Goal: Task Accomplishment & Management: Use online tool/utility

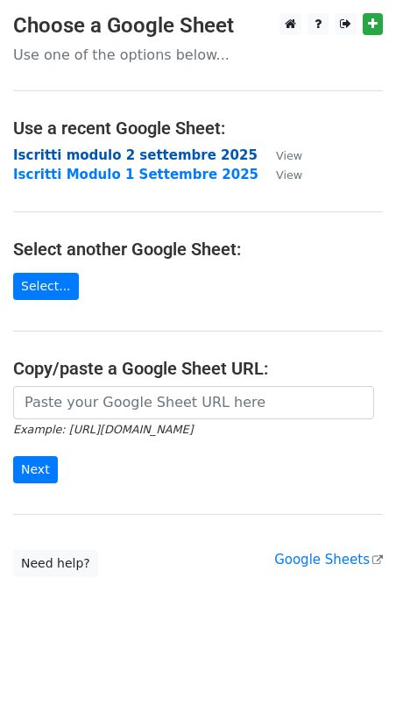
click at [86, 153] on strong "Iscritti modulo 2 settembre 2025" at bounding box center [135, 155] width 245 height 16
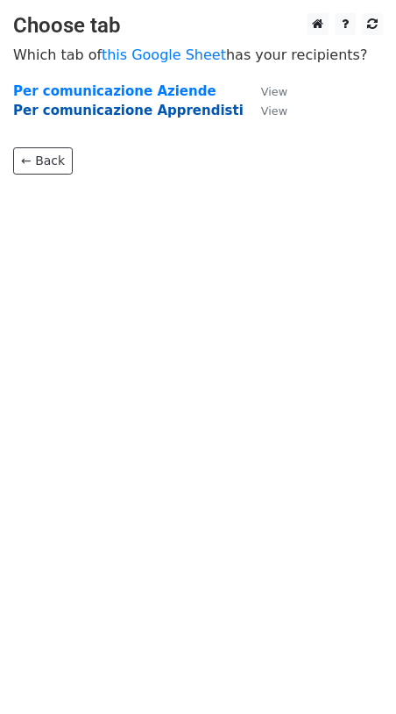
click at [115, 108] on strong "Per comunicazione Apprendisti" at bounding box center [128, 111] width 231 height 16
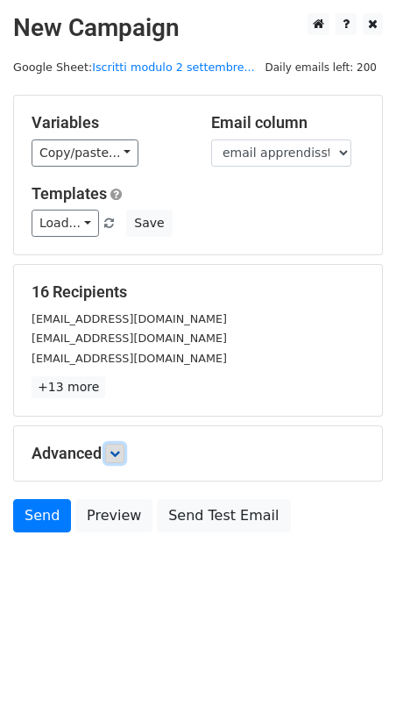
click at [116, 452] on icon at bounding box center [115, 453] width 11 height 11
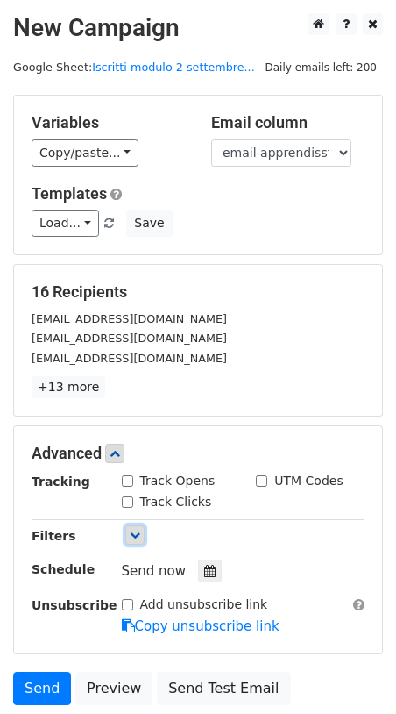
click at [137, 535] on icon at bounding box center [135, 535] width 11 height 11
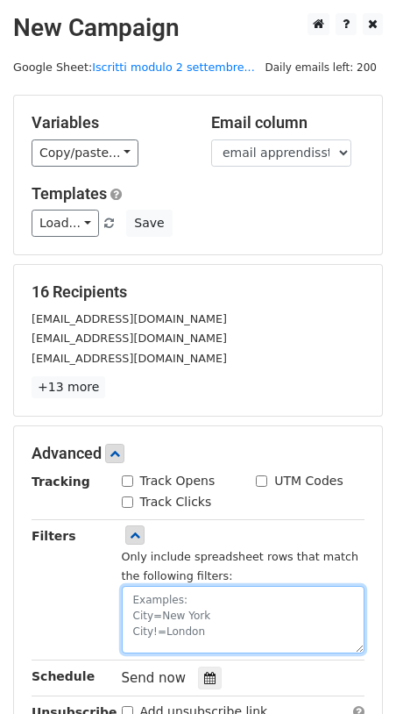
click at [162, 600] on textarea at bounding box center [244, 620] width 244 height 68
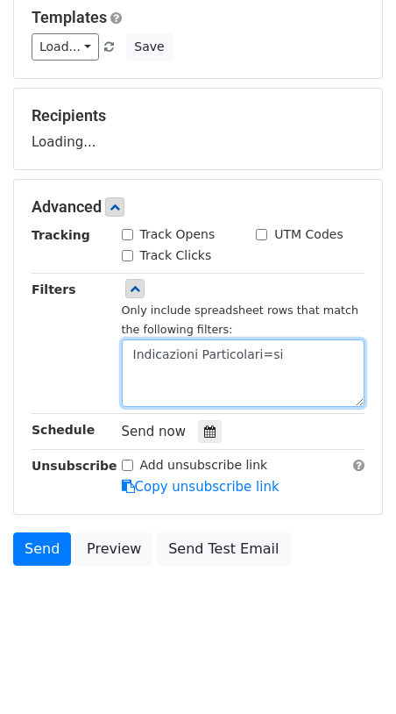
scroll to position [186, 0]
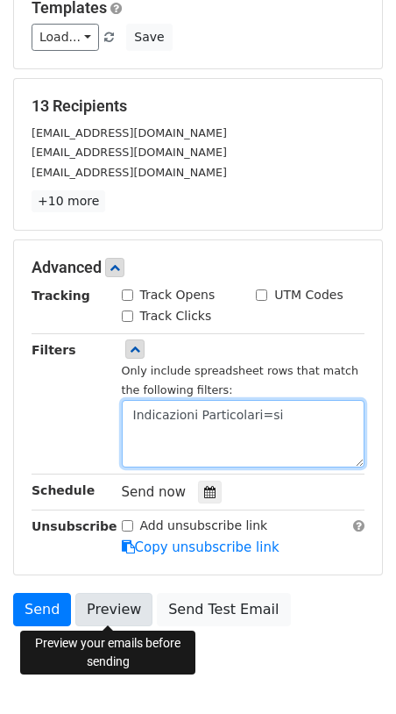
type textarea "Indicazioni Particolari=si"
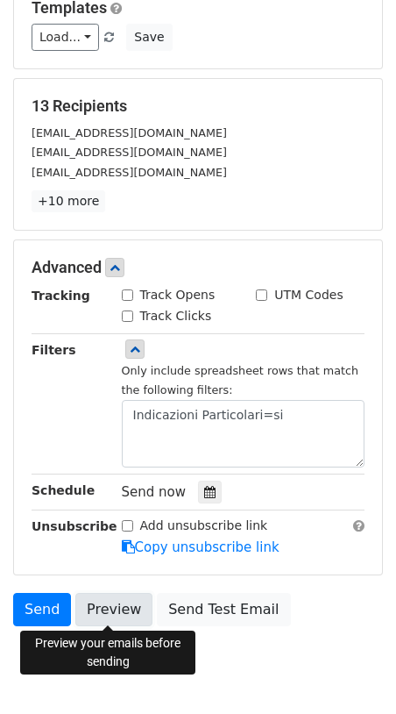
click at [107, 614] on link "Preview" at bounding box center [113, 609] width 77 height 33
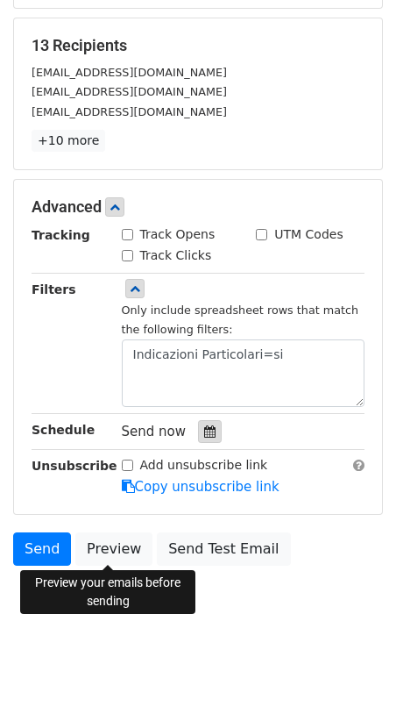
click at [204, 430] on icon at bounding box center [209, 431] width 11 height 12
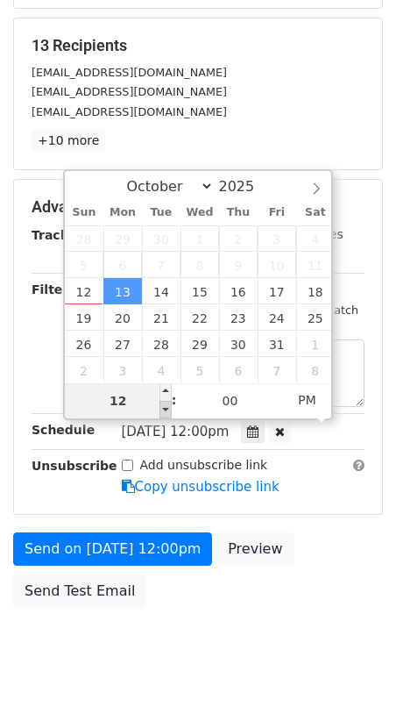
type input "2025-10-13 11:00"
type input "11"
click at [167, 414] on span at bounding box center [166, 410] width 12 height 18
type input "2025-10-13 12:00"
type input "12"
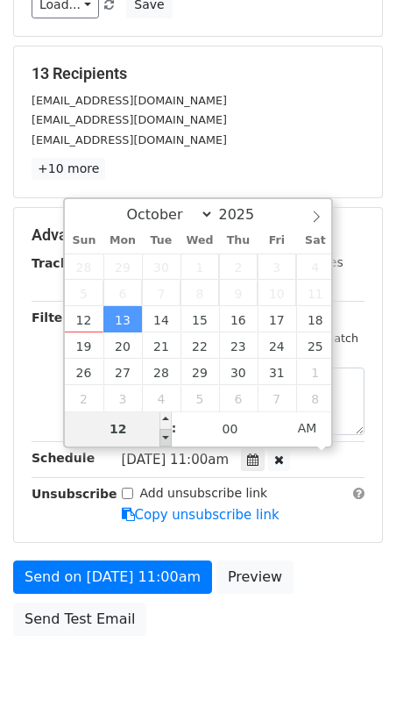
click at [167, 414] on span at bounding box center [166, 420] width 12 height 18
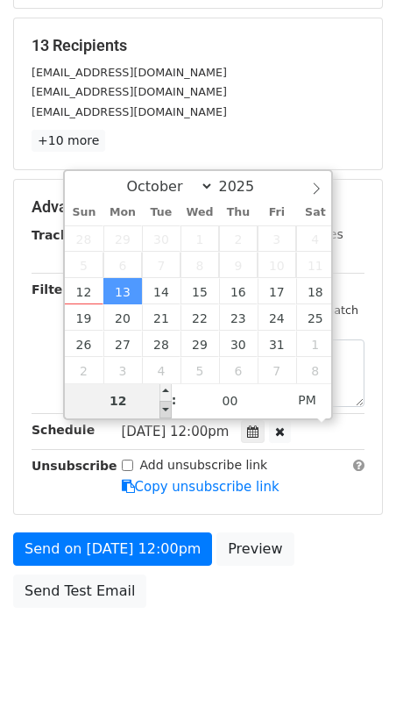
type input "2025-10-13 11:00"
type input "11"
click at [170, 411] on span at bounding box center [166, 410] width 12 height 18
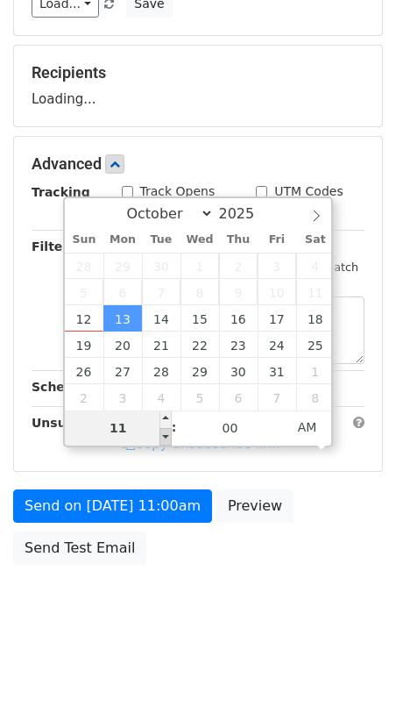
scroll to position [218, 0]
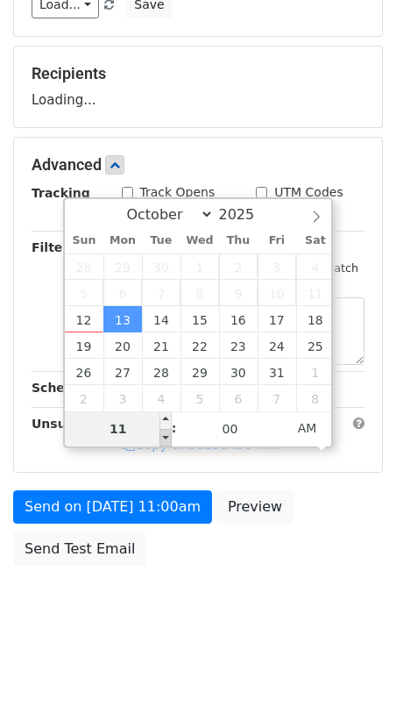
type input "2025-10-13 10:00"
type input "10"
click at [168, 436] on span at bounding box center [166, 438] width 12 height 18
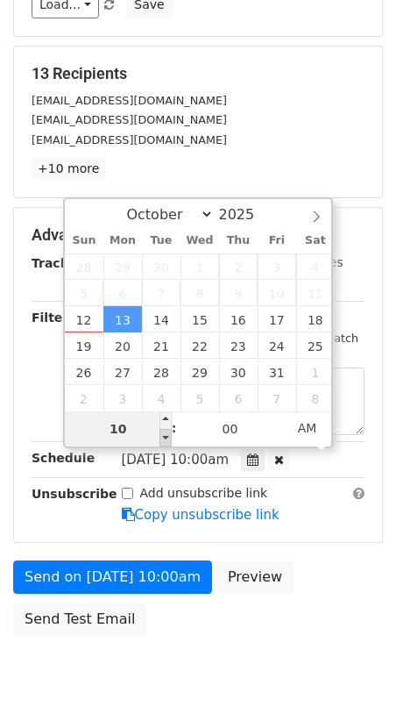
scroll to position [246, 0]
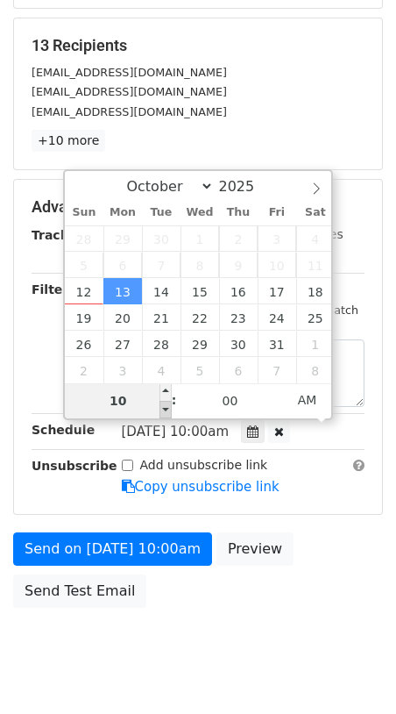
type input "2025-10-13 09:00"
type input "09"
click at [169, 412] on span at bounding box center [166, 410] width 12 height 18
type input "2025-10-13 08:00"
type input "08"
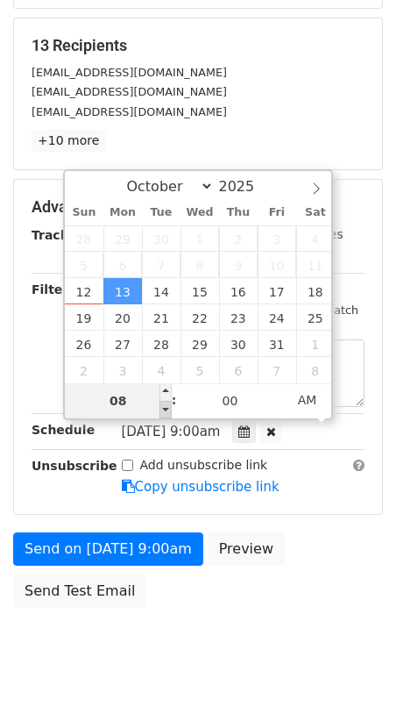
click at [167, 410] on span at bounding box center [166, 410] width 12 height 18
click at [256, 420] on div at bounding box center [244, 431] width 24 height 23
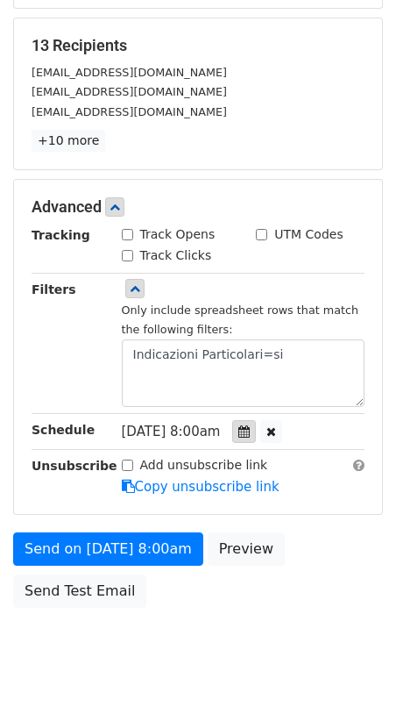
click at [250, 431] on icon at bounding box center [243, 431] width 11 height 12
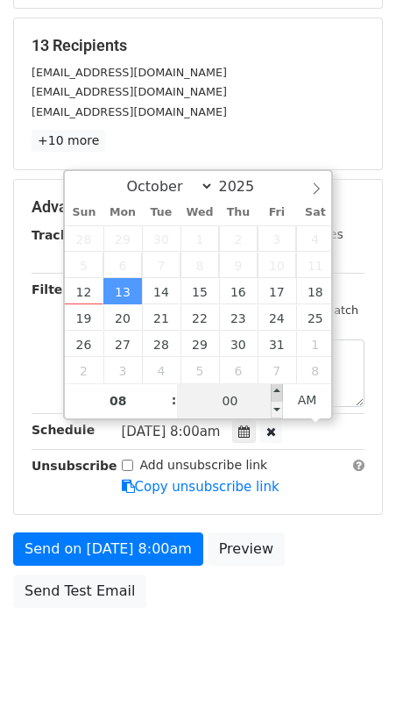
type input "2025-10-13 08:05"
type input "05"
click at [278, 389] on span at bounding box center [277, 392] width 12 height 18
type input "2025-11-07 08:05"
select select "10"
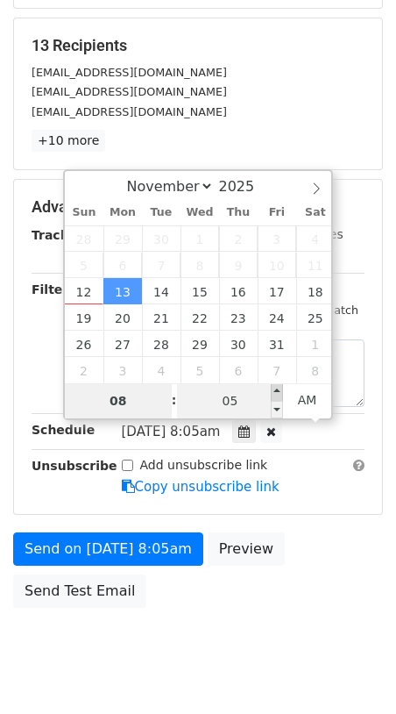
scroll to position [218, 0]
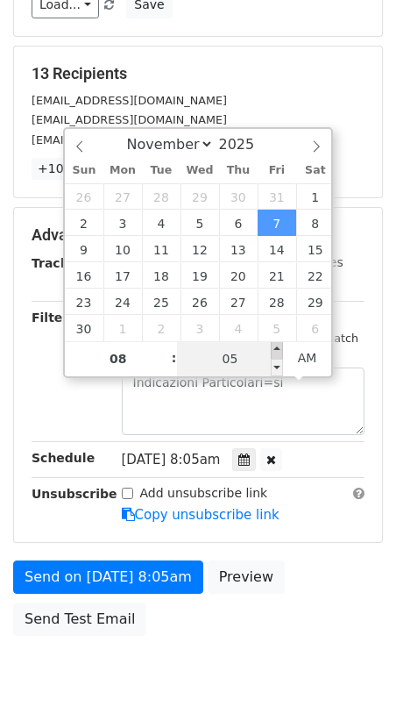
type input "2025-11-07 08:10"
click at [277, 351] on span at bounding box center [277, 350] width 12 height 18
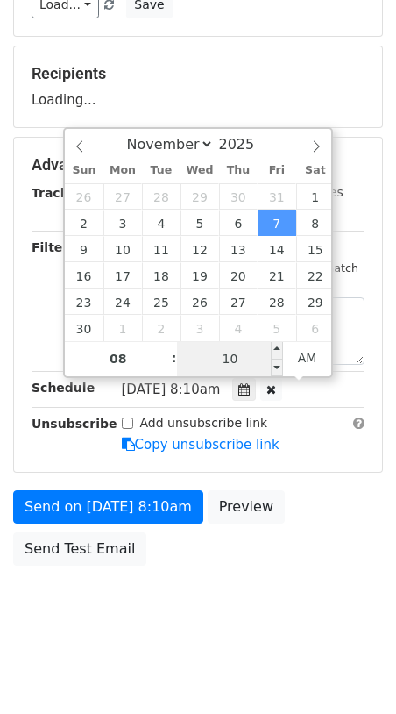
click at [231, 367] on input "10" at bounding box center [230, 358] width 107 height 35
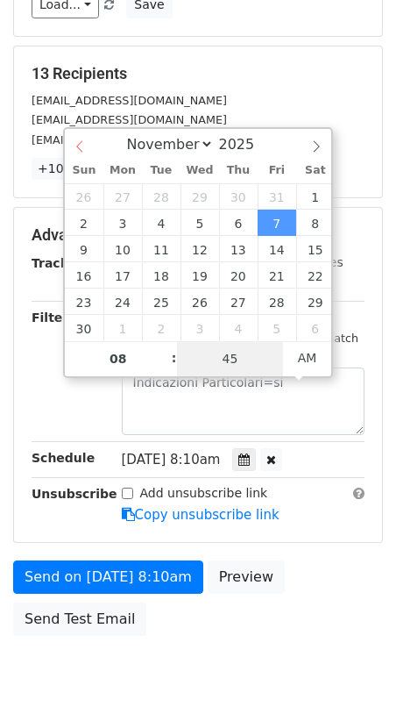
type input "45"
type input "2025-11-07 08:45"
select select "9"
click at [79, 145] on div "October November December 2025" at bounding box center [198, 144] width 267 height 30
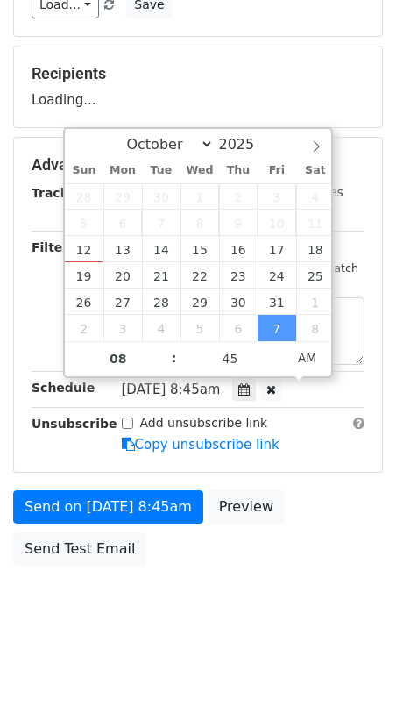
click at [79, 145] on div "October November December 2025" at bounding box center [198, 144] width 267 height 30
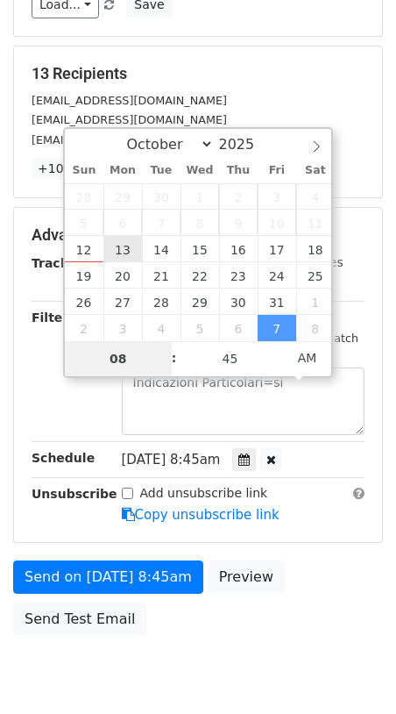
type input "2025-10-13 08:45"
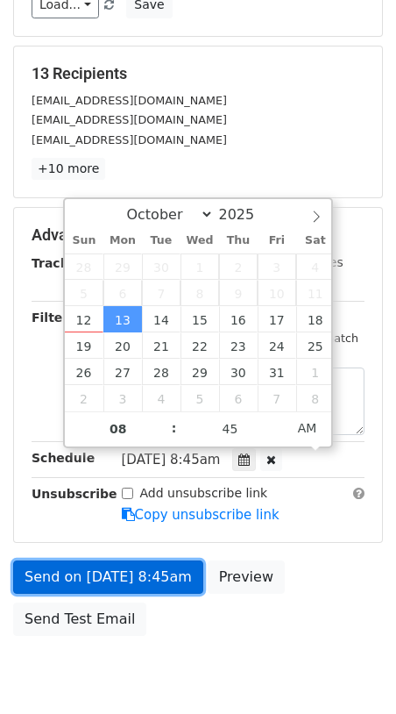
click at [150, 577] on link "Send on Oct 13 at 8:45am" at bounding box center [108, 576] width 190 height 33
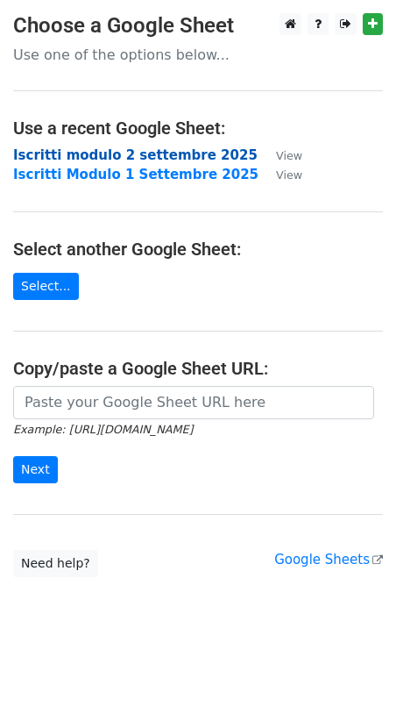
click at [142, 155] on strong "Iscritti modulo 2 settembre 2025" at bounding box center [135, 155] width 245 height 16
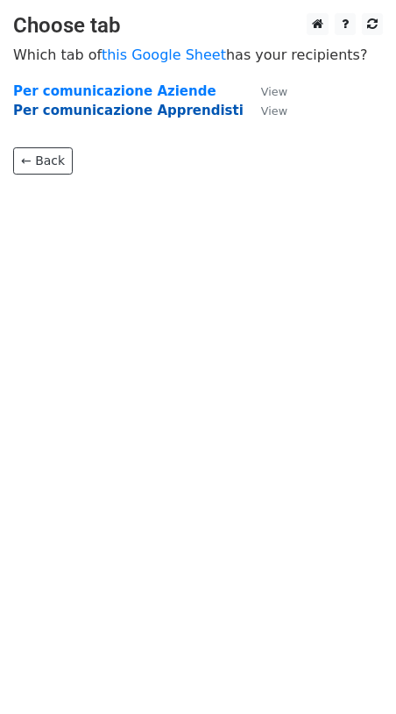
click at [139, 108] on strong "Per comunicazione Apprendisti" at bounding box center [128, 111] width 231 height 16
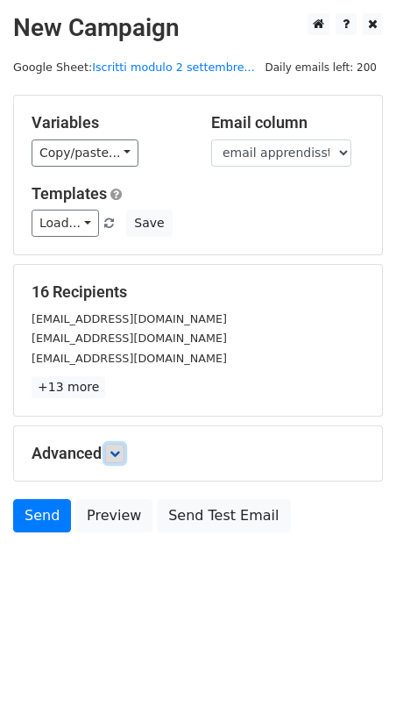
click at [117, 453] on icon at bounding box center [115, 453] width 11 height 11
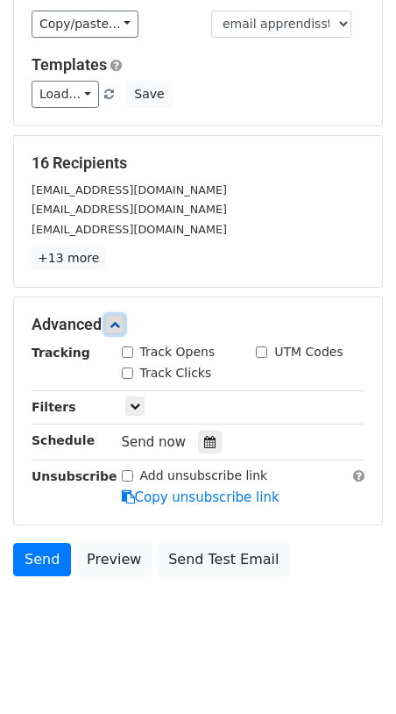
scroll to position [135, 0]
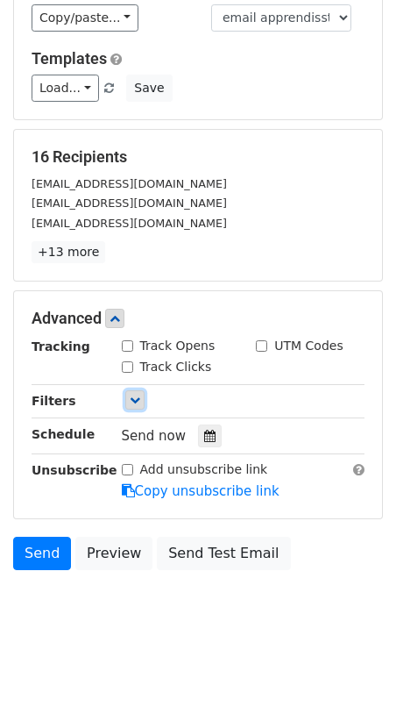
click at [135, 399] on icon at bounding box center [135, 400] width 11 height 11
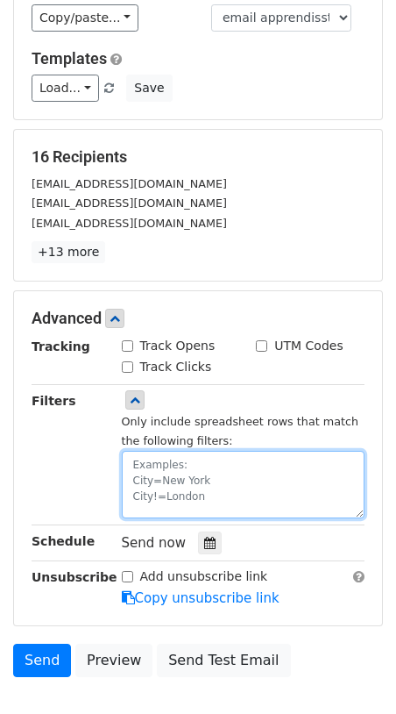
click at [168, 468] on textarea at bounding box center [244, 485] width 244 height 68
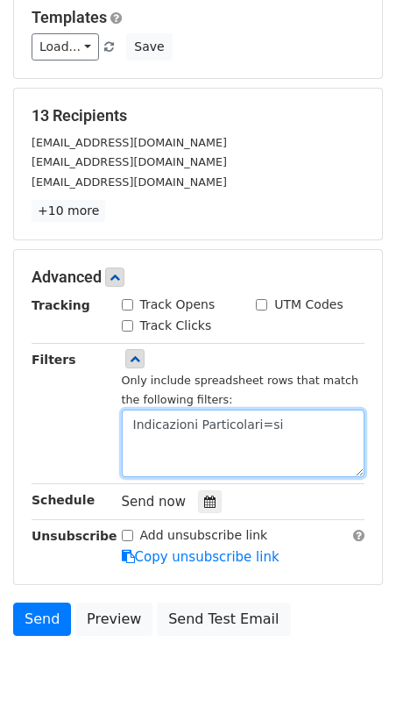
scroll to position [186, 0]
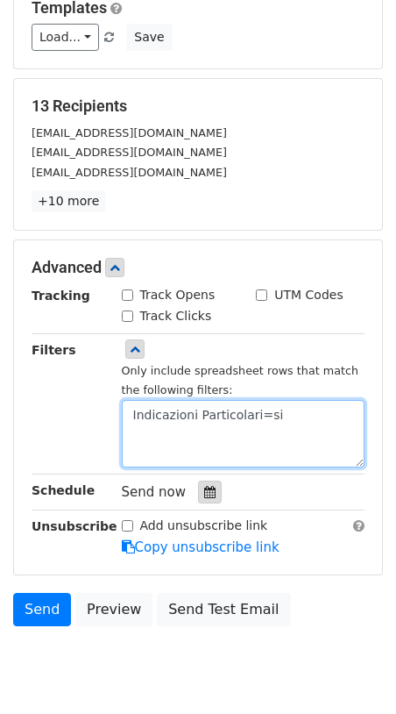
type textarea "Indicazioni Particolari=si"
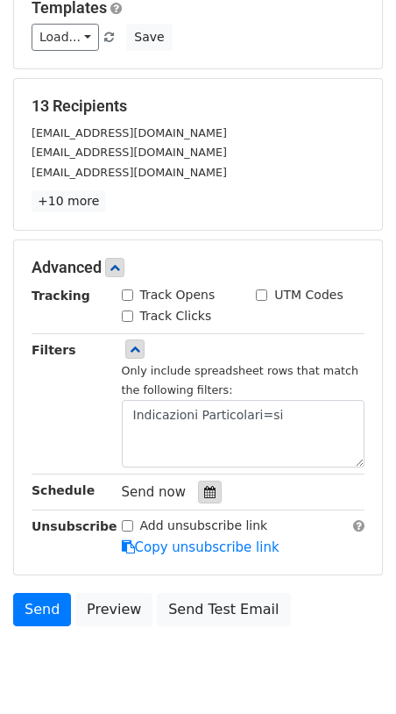
click at [206, 497] on icon at bounding box center [209, 492] width 11 height 12
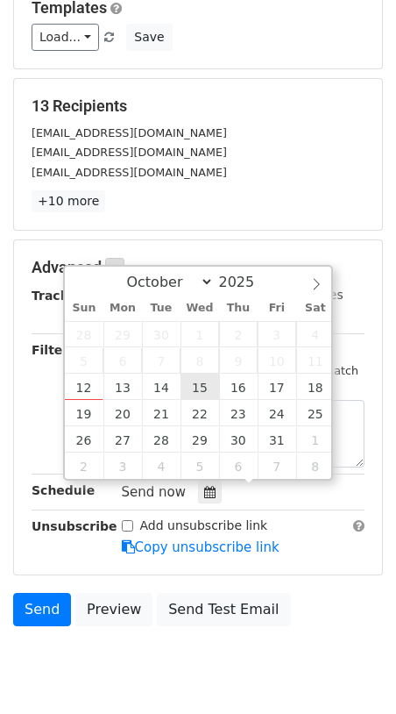
type input "2025-10-15 12:00"
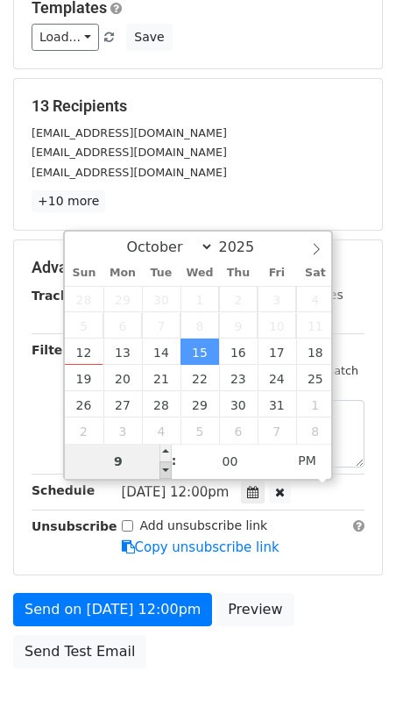
type input "09"
click at [166, 473] on span at bounding box center [166, 470] width 12 height 18
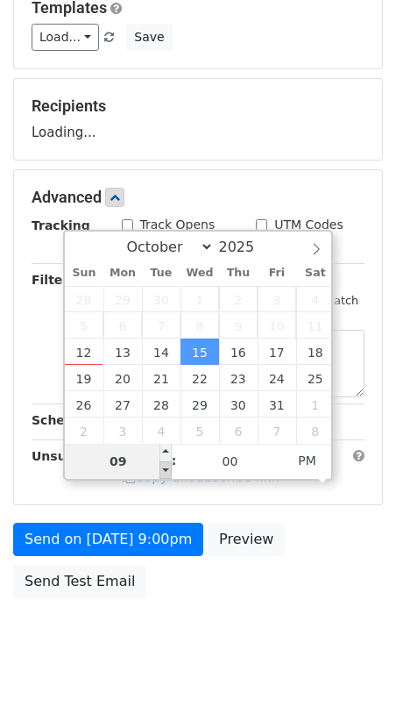
type input "2025-10-15 20:00"
type input "08"
click at [166, 473] on span at bounding box center [166, 470] width 12 height 18
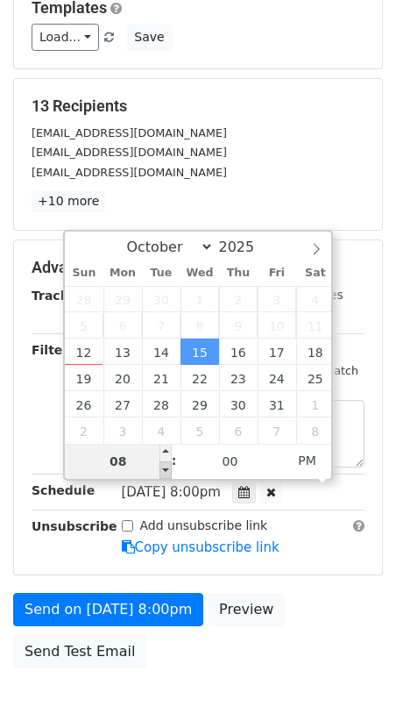
type input "2025-10-15 19:00"
type input "07"
click at [166, 473] on span at bounding box center [166, 470] width 12 height 18
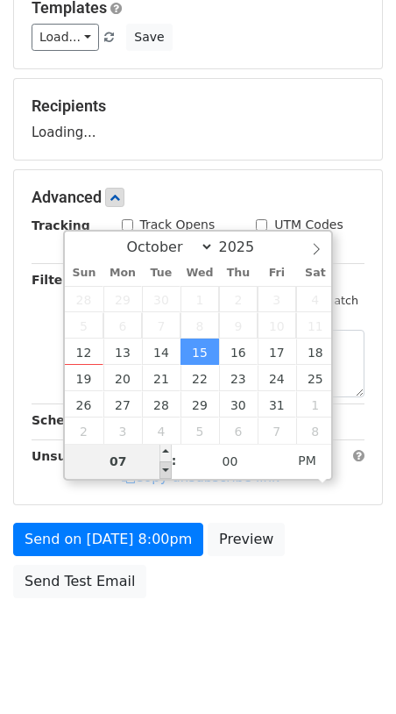
type input "2025-10-15 18:00"
type input "06"
click at [166, 473] on span at bounding box center [166, 470] width 12 height 18
type input "2025-10-15 17:00"
type input "05"
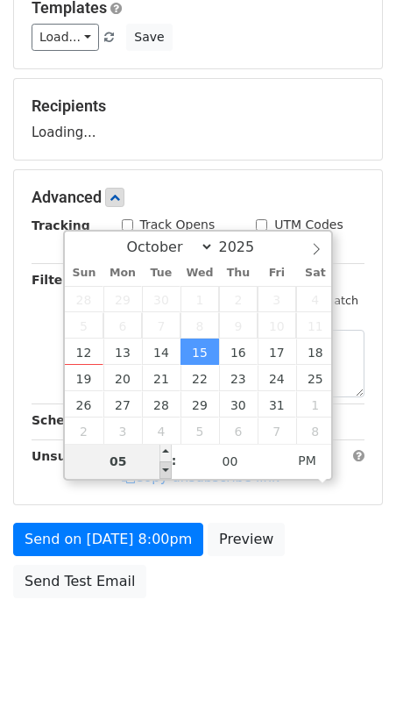
click at [166, 473] on span at bounding box center [166, 470] width 12 height 18
type input "2025-10-15 16:00"
type input "04"
click at [166, 473] on span at bounding box center [166, 470] width 12 height 18
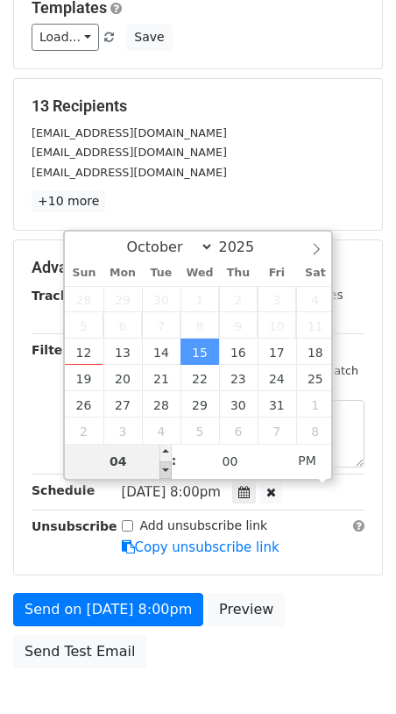
type input "2025-10-15 15:00"
type input "03"
click at [166, 473] on span at bounding box center [166, 470] width 12 height 18
type input "2025-10-15 14:00"
type input "02"
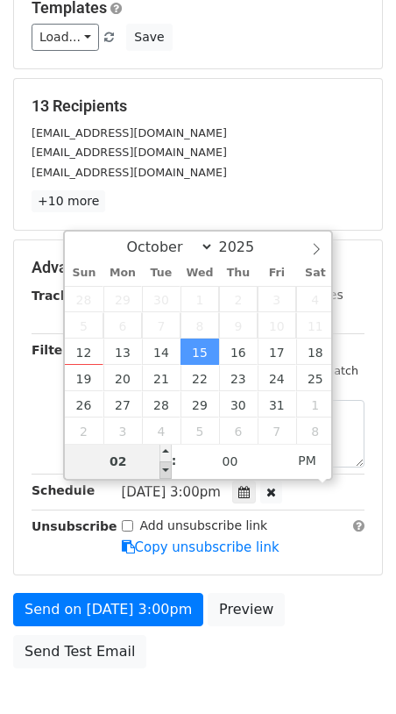
click at [166, 473] on span at bounding box center [166, 470] width 12 height 18
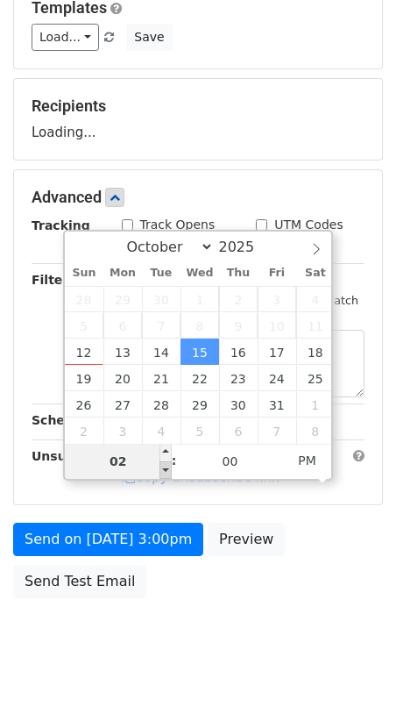
type input "2025-10-15 13:00"
type input "01"
click at [166, 473] on span at bounding box center [166, 470] width 12 height 18
type input "2025-10-15 12:00"
type input "12"
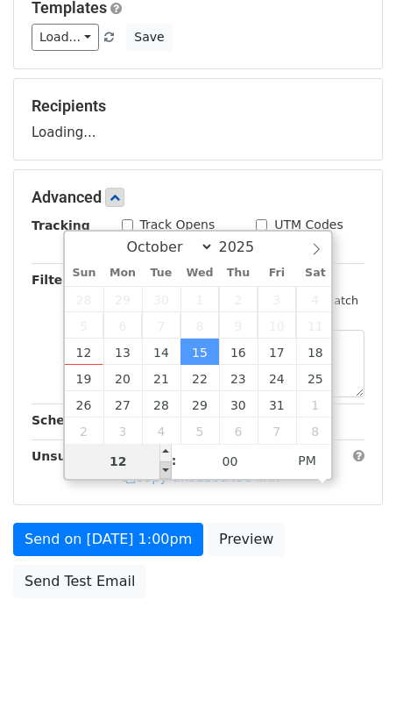
click at [166, 473] on span at bounding box center [166, 470] width 12 height 18
type input "2025-10-15 11:00"
type input "11"
click at [166, 473] on span at bounding box center [166, 470] width 12 height 18
type input "2025-10-15 10:00"
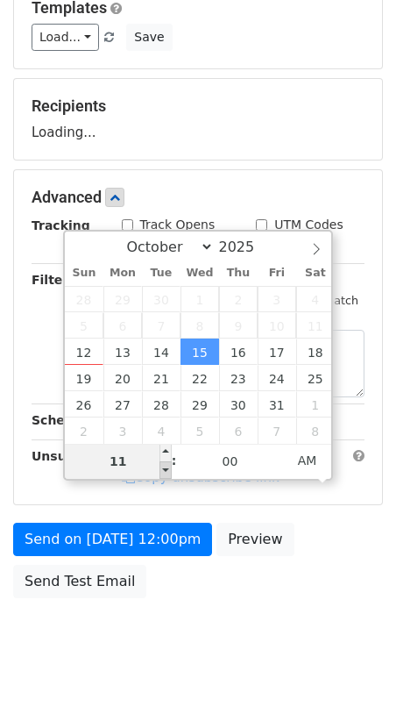
type input "10"
click at [166, 473] on span at bounding box center [166, 470] width 12 height 18
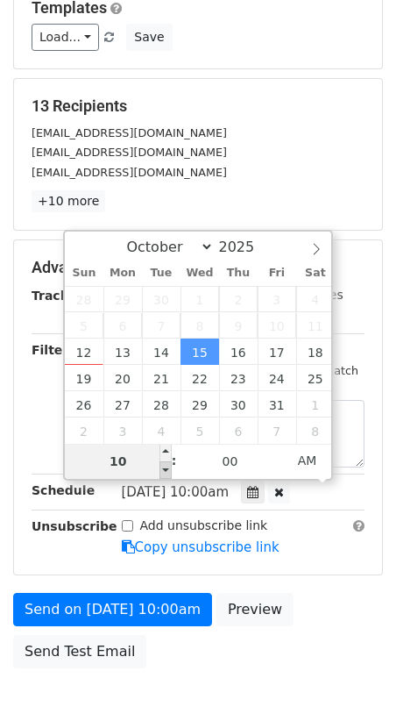
type input "2025-10-15 09:00"
type input "09"
click at [166, 473] on span at bounding box center [166, 470] width 12 height 18
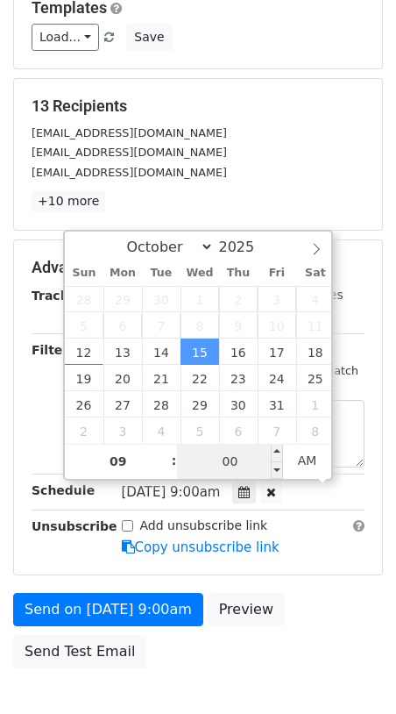
click at [220, 462] on input "00" at bounding box center [230, 461] width 107 height 35
type input "25"
type input "2025-10-15 09:25"
click at [285, 582] on form "Variables Copy/paste... {{COGNOME}} {{NOME}} {{Cognome e Nome}} {{cc}} {{AZIEND…" at bounding box center [198, 293] width 370 height 768
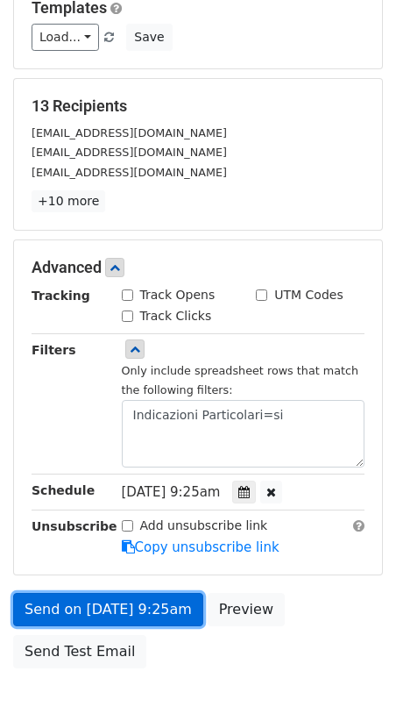
click at [136, 608] on link "Send on Oct 15 at 9:25am" at bounding box center [108, 609] width 190 height 33
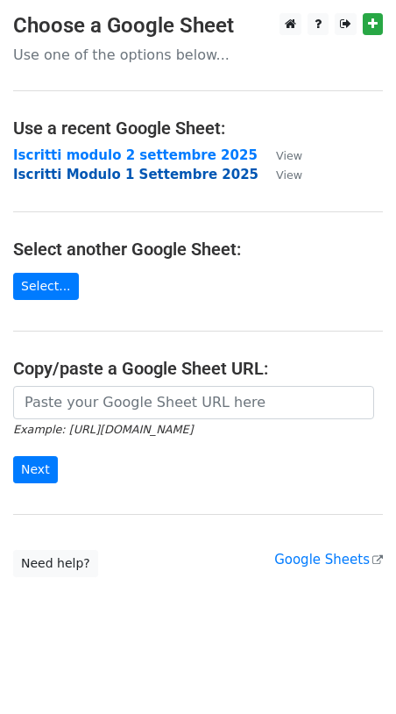
click at [142, 177] on strong "Iscritti Modulo 1 Settembre 2025" at bounding box center [135, 175] width 245 height 16
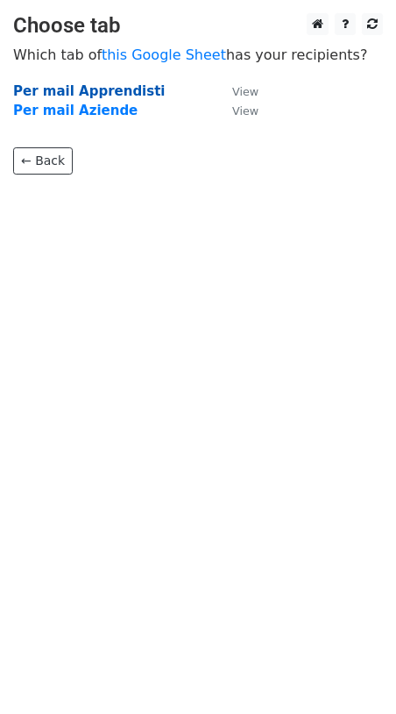
click at [99, 90] on strong "Per mail Apprendisti" at bounding box center [89, 91] width 153 height 16
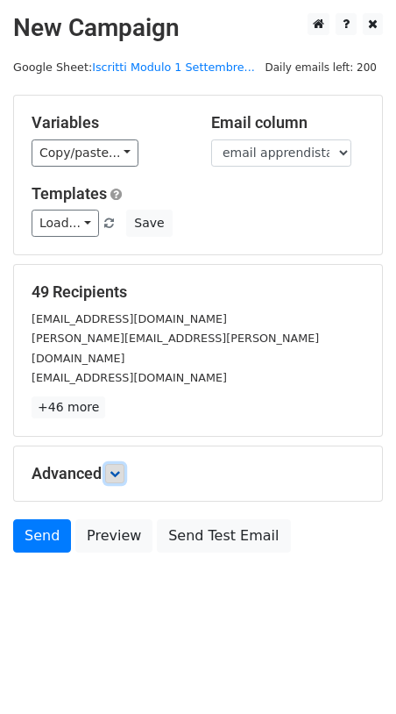
click at [120, 468] on icon at bounding box center [115, 473] width 11 height 11
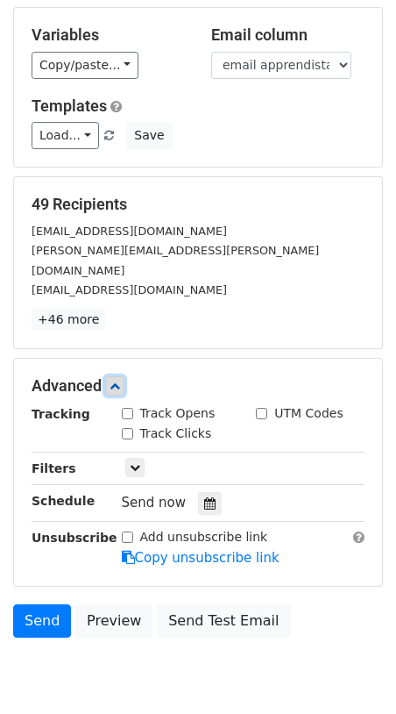
scroll to position [139, 0]
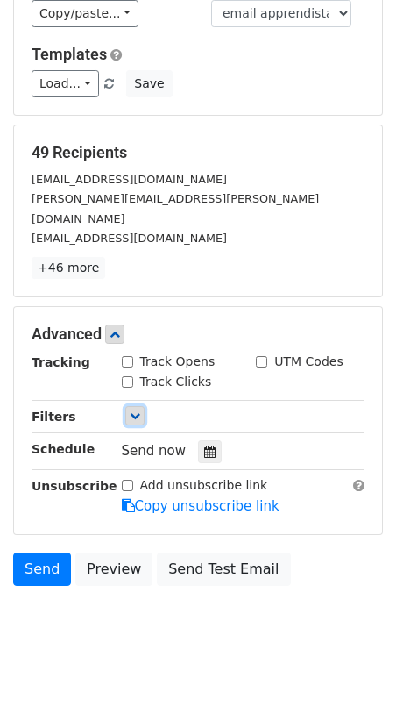
click at [135, 410] on icon at bounding box center [135, 415] width 11 height 11
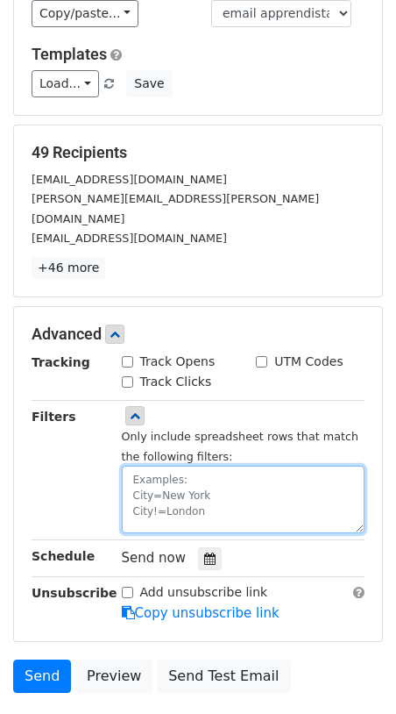
click at [154, 466] on textarea at bounding box center [244, 500] width 244 height 68
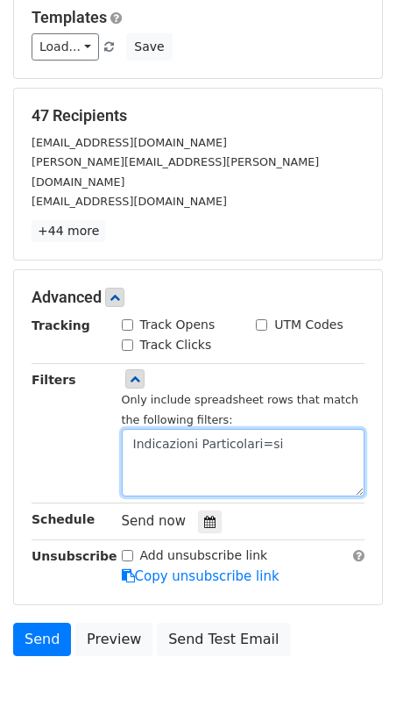
scroll to position [205, 0]
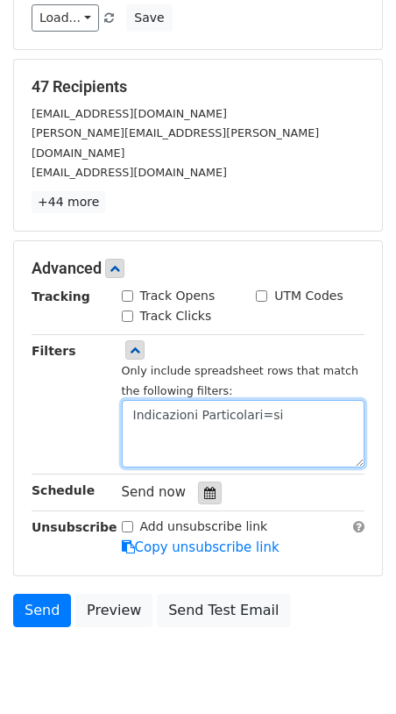
type textarea "Indicazioni Particolari=si"
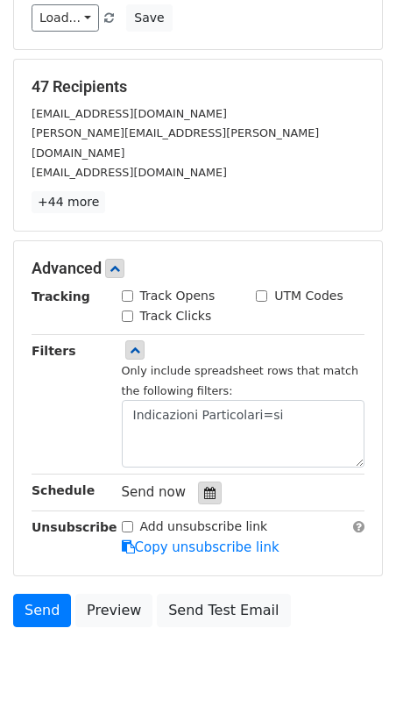
click at [204, 487] on icon at bounding box center [209, 493] width 11 height 12
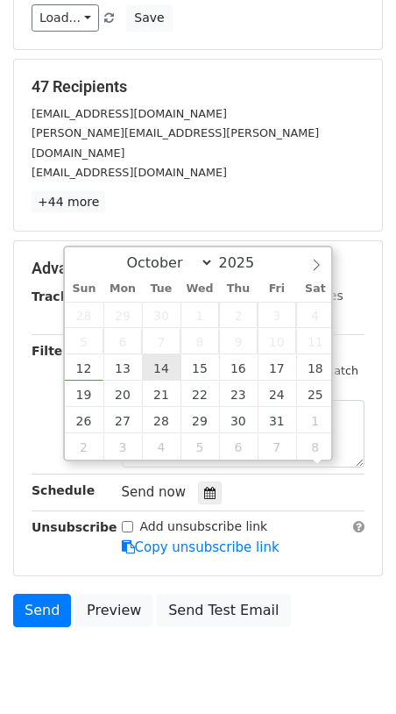
scroll to position [1, 0]
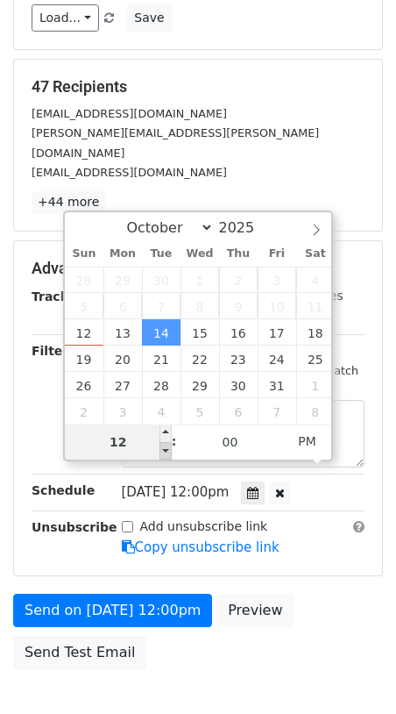
type input "[DATE] 11:00"
type input "11"
click at [166, 451] on span at bounding box center [166, 451] width 12 height 18
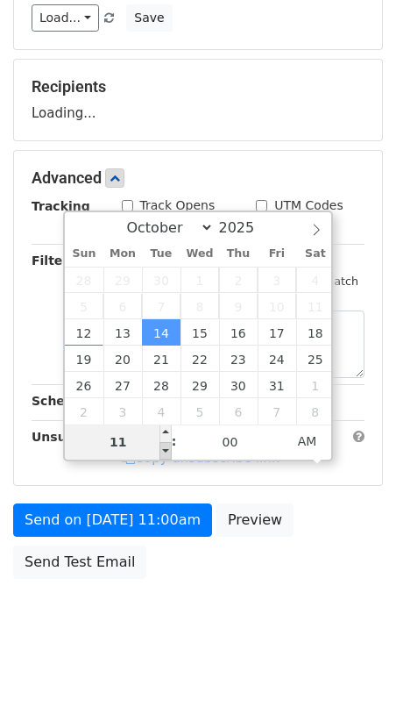
type input "2025-10-14 10:00"
type input "10"
click at [166, 451] on span at bounding box center [166, 451] width 12 height 18
type input "2025-10-14 09:00"
type input "09"
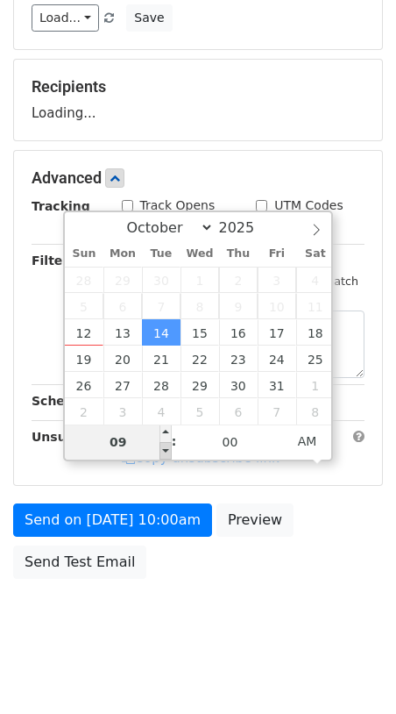
click at [166, 451] on span at bounding box center [166, 451] width 12 height 18
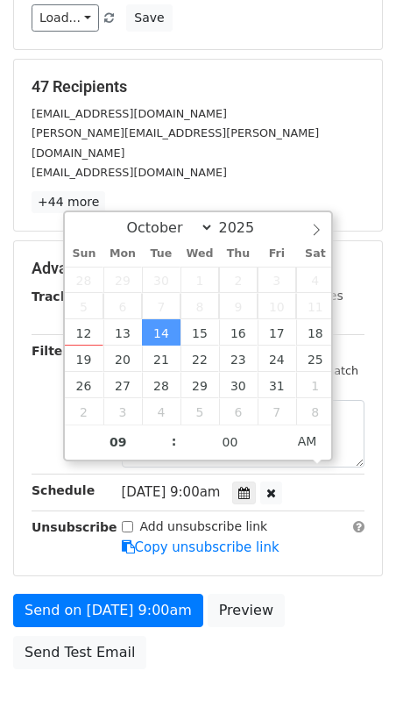
click at [309, 531] on div "Add unsubscribe link Copy unsubscribe link" at bounding box center [244, 537] width 270 height 40
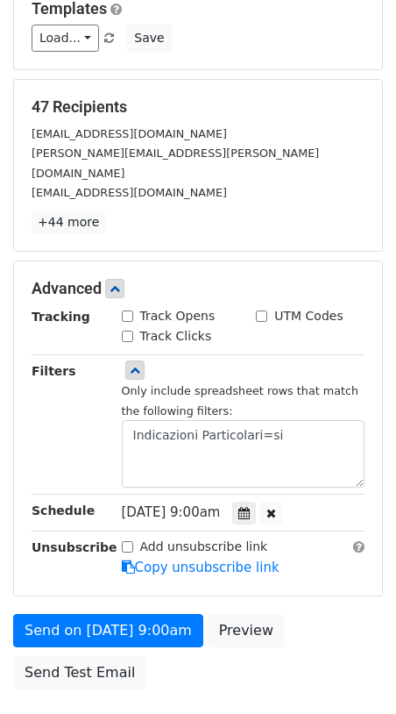
scroll to position [181, 0]
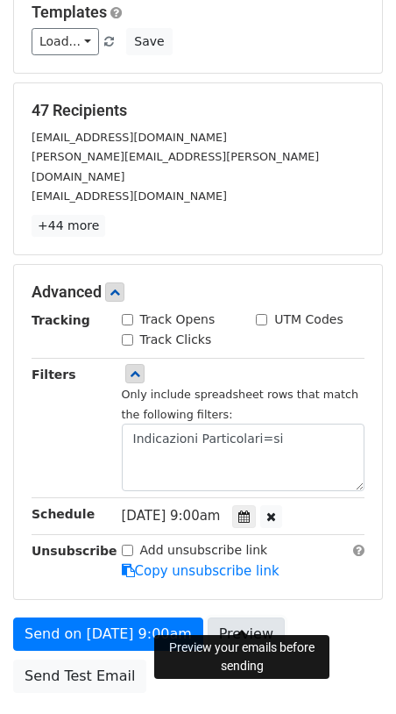
click at [245, 617] on link "Preview" at bounding box center [246, 633] width 77 height 33
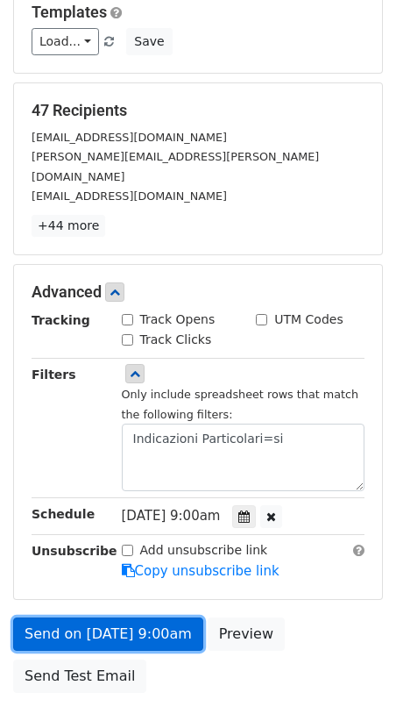
click at [117, 617] on link "Send on Oct 14 at 9:00am" at bounding box center [108, 633] width 190 height 33
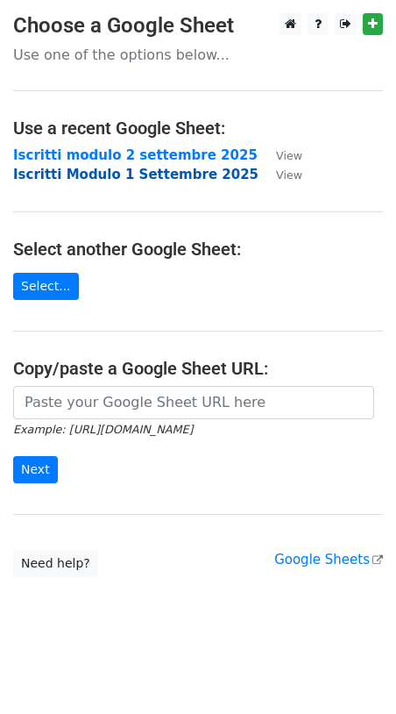
click at [129, 175] on strong "Iscritti Modulo 1 Settembre 2025" at bounding box center [135, 175] width 245 height 16
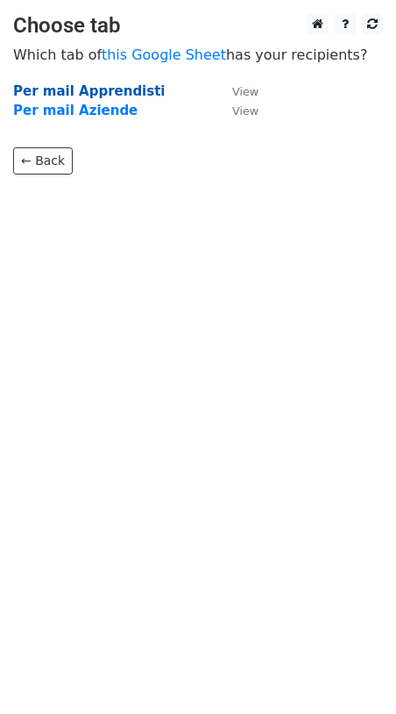
click at [106, 91] on strong "Per mail Apprendisti" at bounding box center [89, 91] width 153 height 16
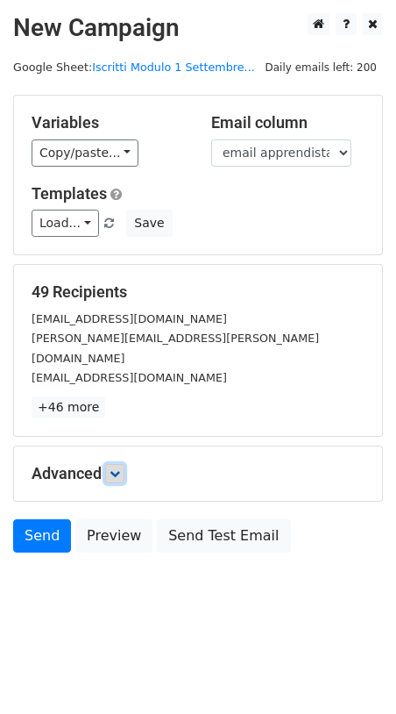
click at [117, 468] on icon at bounding box center [115, 473] width 11 height 11
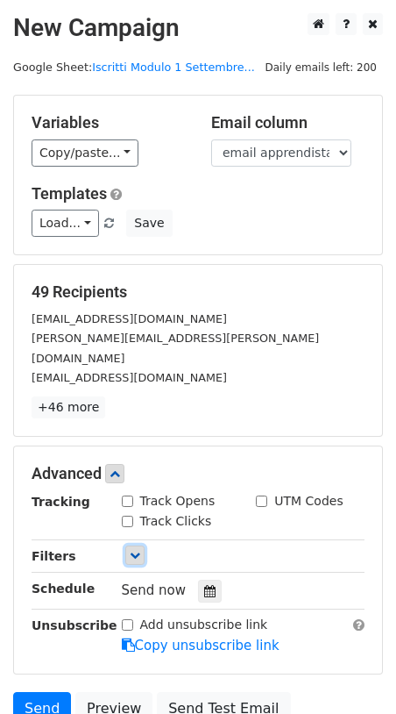
click at [130, 550] on icon at bounding box center [135, 555] width 11 height 11
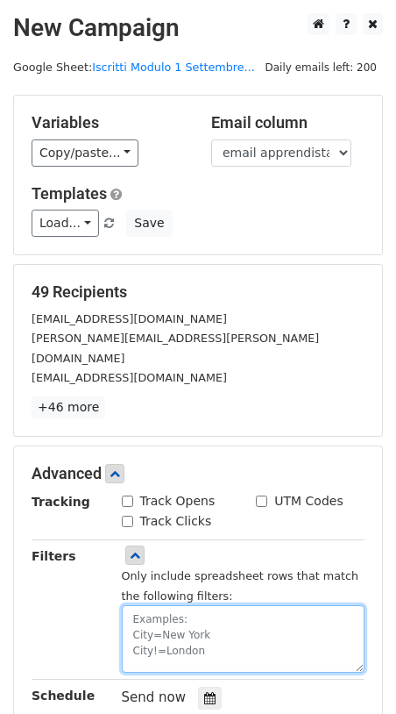
click at [179, 605] on textarea at bounding box center [244, 639] width 244 height 68
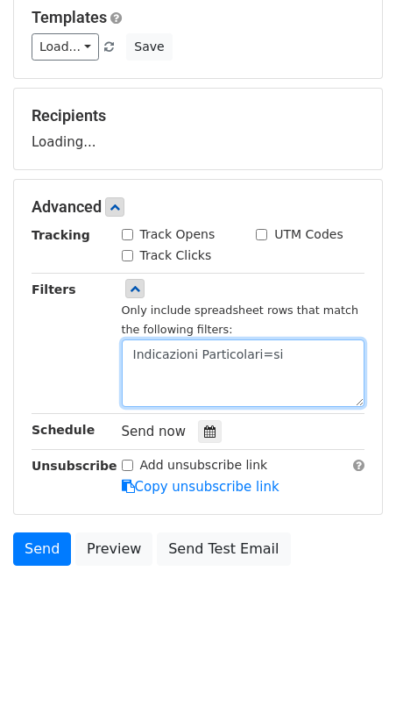
scroll to position [205, 0]
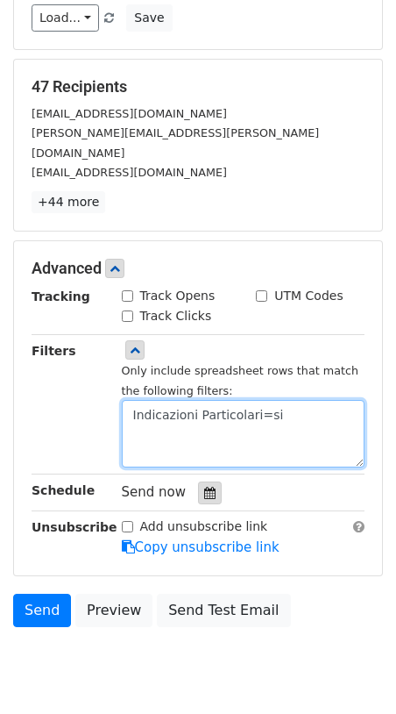
type textarea "Indicazioni Particolari=si"
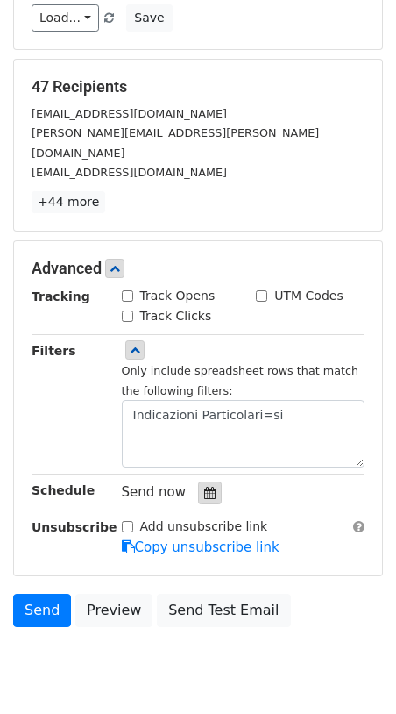
click at [205, 487] on icon at bounding box center [209, 493] width 11 height 12
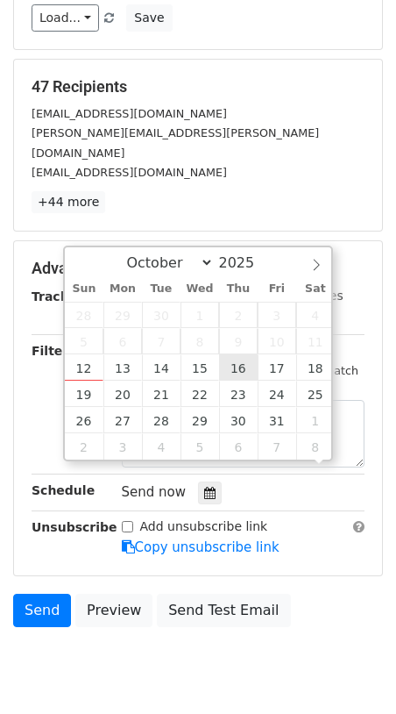
scroll to position [1, 0]
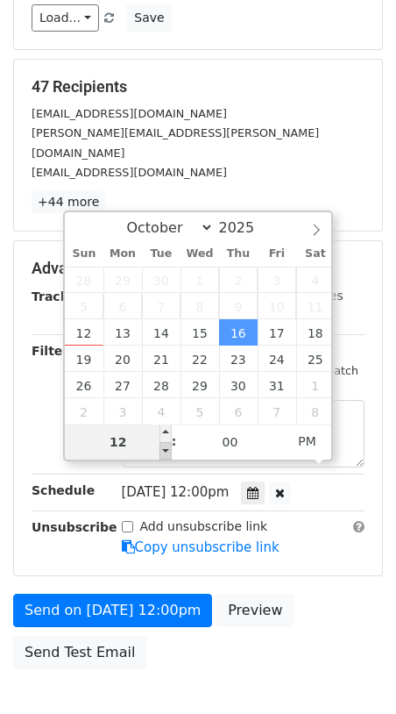
type input "2025-10-16 11:00"
type input "11"
click at [167, 451] on span at bounding box center [166, 451] width 12 height 18
type input "2025-10-16 10:00"
type input "10"
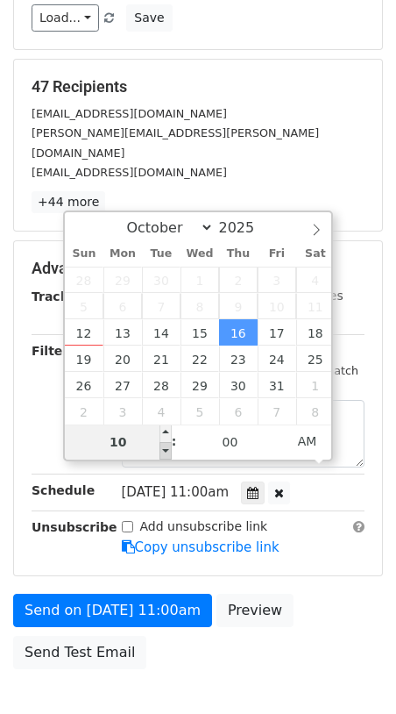
click at [167, 451] on span at bounding box center [166, 451] width 12 height 18
type input "2025-10-16 09:00"
type input "09"
click at [167, 451] on span at bounding box center [166, 451] width 12 height 18
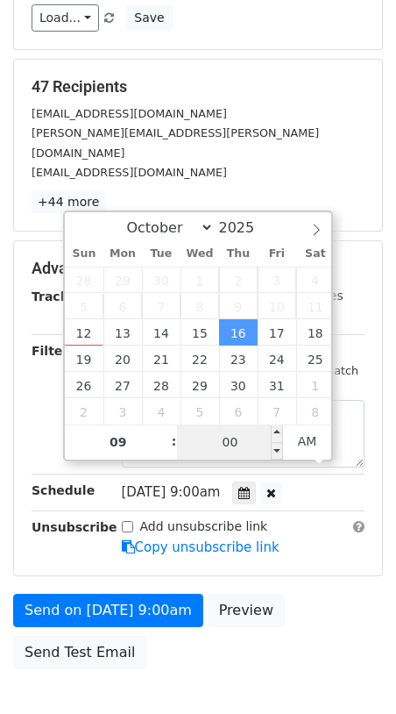
click at [224, 442] on input "00" at bounding box center [230, 441] width 107 height 35
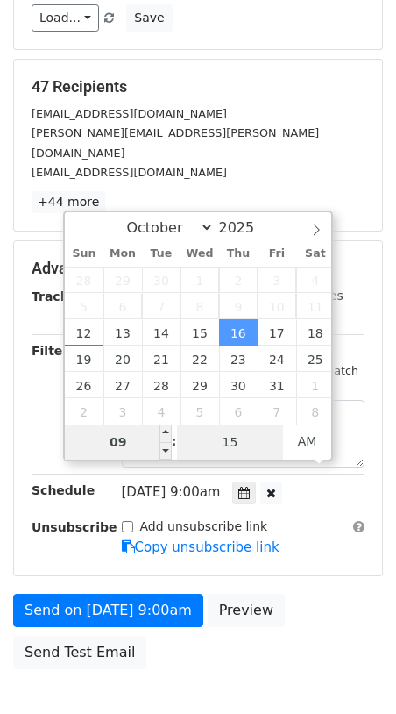
type input "15"
type input "2025-10-16 09:15"
click at [142, 444] on input "09" at bounding box center [118, 441] width 107 height 35
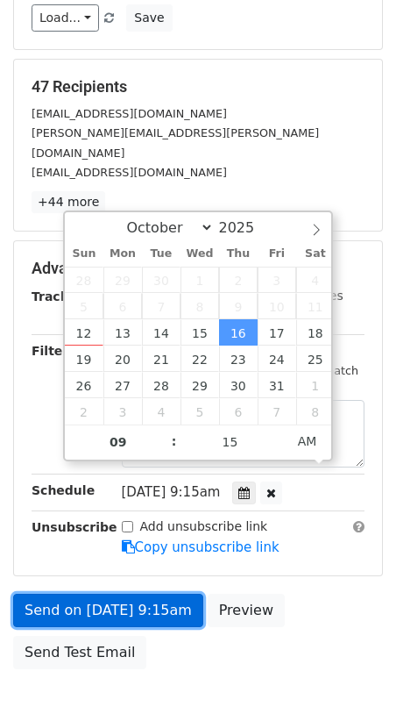
click at [146, 594] on link "Send on Oct 16 at 9:15am" at bounding box center [108, 610] width 190 height 33
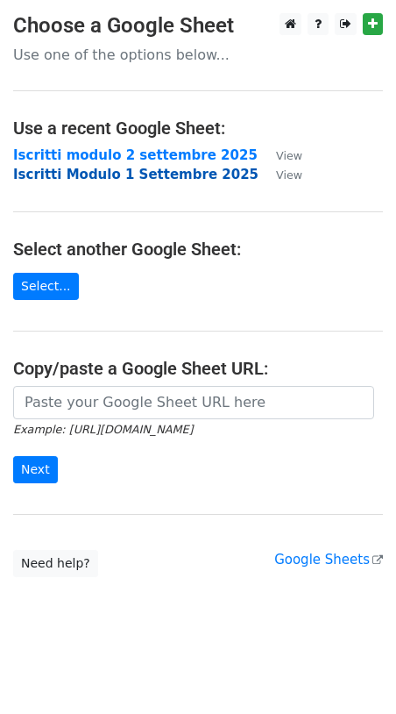
click at [81, 178] on strong "Iscritti Modulo 1 Settembre 2025" at bounding box center [135, 175] width 245 height 16
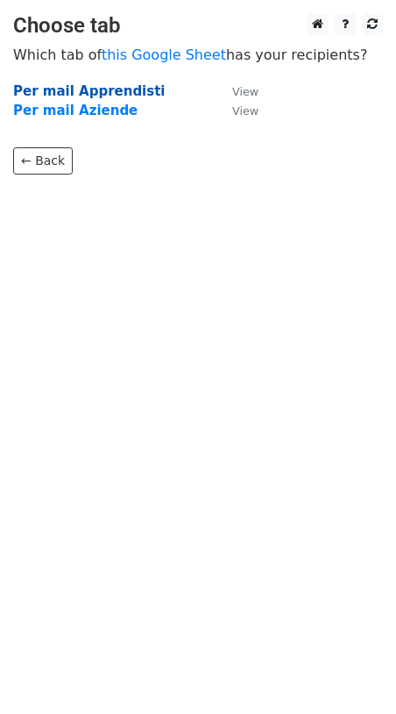
click at [89, 92] on strong "Per mail Apprendisti" at bounding box center [89, 91] width 153 height 16
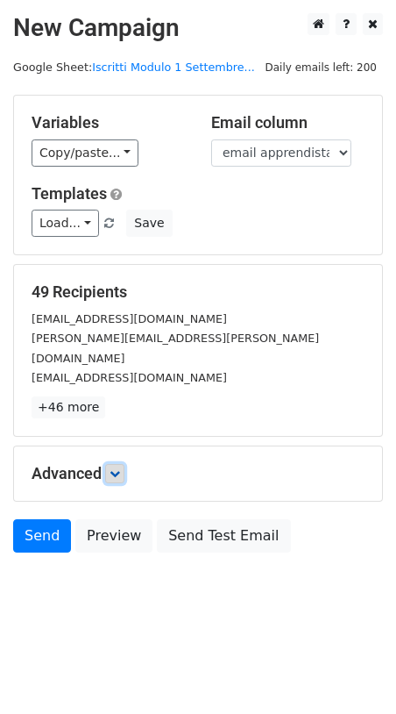
click at [117, 468] on icon at bounding box center [115, 473] width 11 height 11
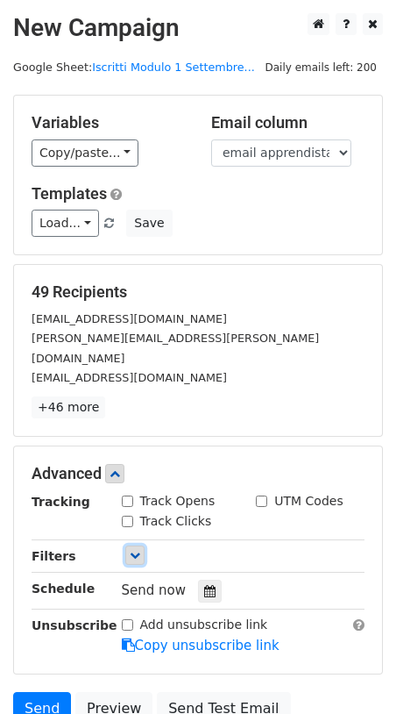
click at [139, 550] on icon at bounding box center [135, 555] width 11 height 11
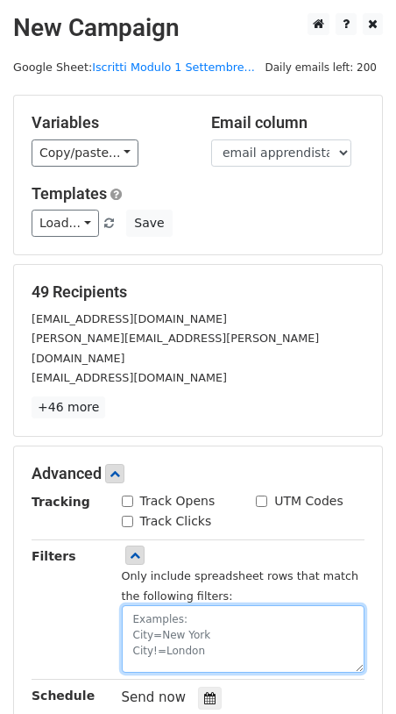
click at [168, 605] on textarea at bounding box center [244, 639] width 244 height 68
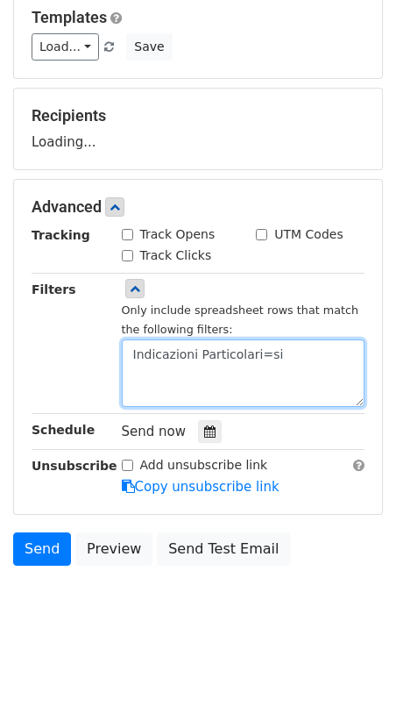
scroll to position [205, 0]
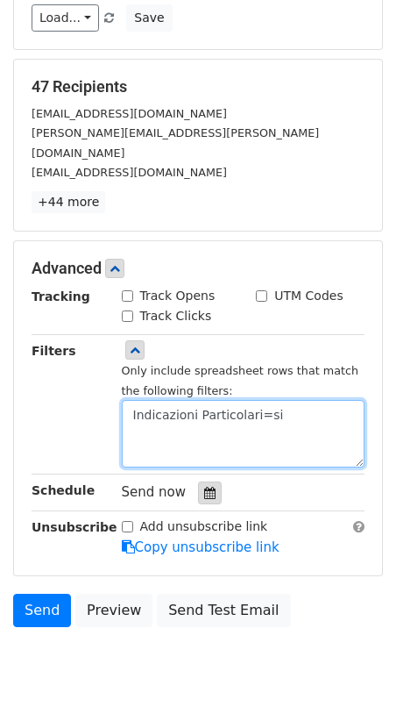
type textarea "Indicazioni Particolari=si"
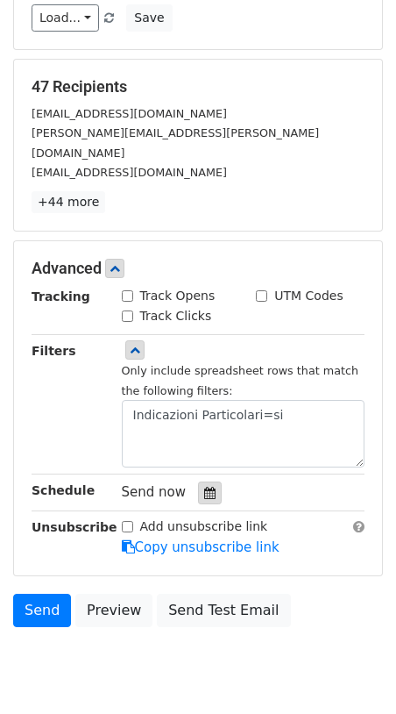
click at [204, 487] on icon at bounding box center [209, 493] width 11 height 12
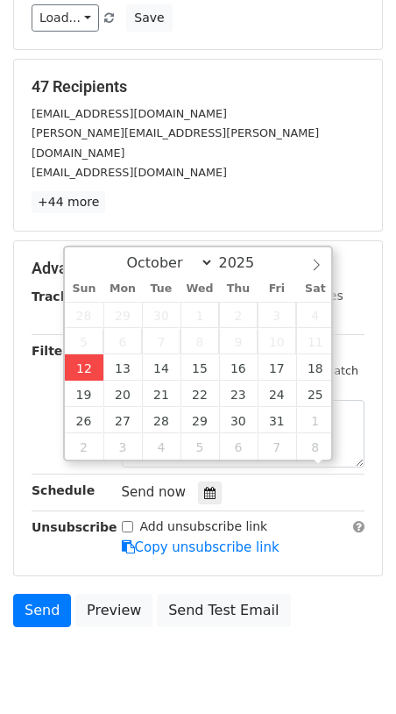
scroll to position [1, 0]
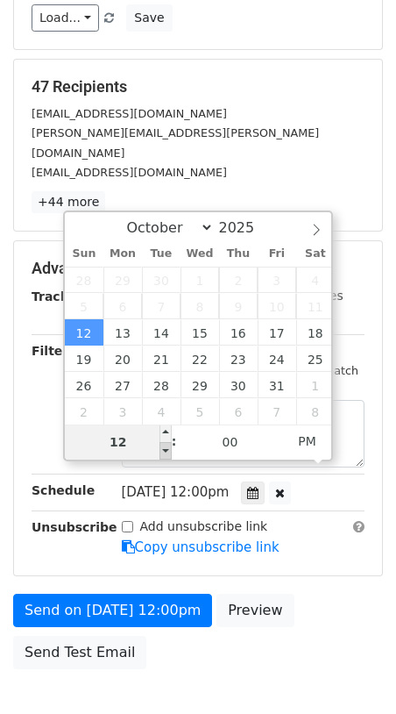
type input "2025-10-12 11:00"
type input "11"
click at [162, 450] on span at bounding box center [166, 451] width 12 height 18
type input "2025-10-12 12:00"
type input "12"
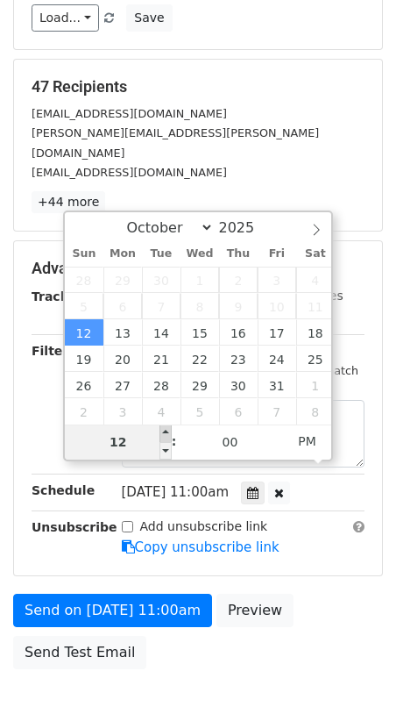
click at [166, 430] on span at bounding box center [166, 433] width 12 height 18
type input "2025-10-12 13:00"
type input "01"
click at [166, 430] on span at bounding box center [166, 433] width 12 height 18
type input "2025-10-12 14:00"
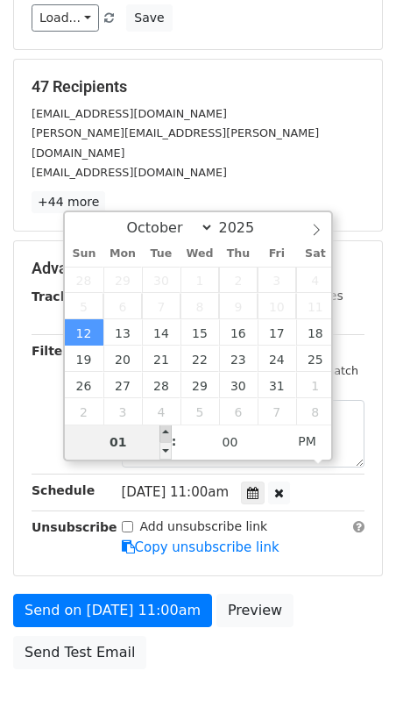
type input "02"
click at [166, 430] on span at bounding box center [166, 433] width 12 height 18
type input "2025-10-12 15:00"
type input "03"
click at [166, 430] on span at bounding box center [166, 433] width 12 height 18
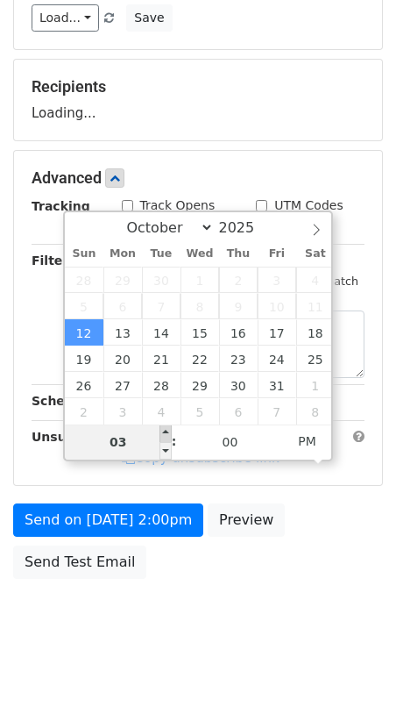
type input "2025-10-12 16:00"
type input "04"
click at [166, 430] on span at bounding box center [166, 433] width 12 height 18
type input "2025-10-12 17:00"
type input "05"
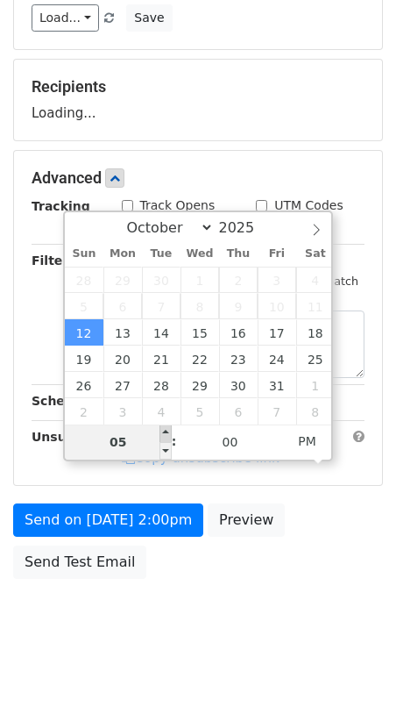
click at [166, 430] on span at bounding box center [166, 433] width 12 height 18
type input "2025-10-12 18:00"
type input "06"
click at [166, 430] on span at bounding box center [166, 433] width 12 height 18
type input "2025-10-12 19:00"
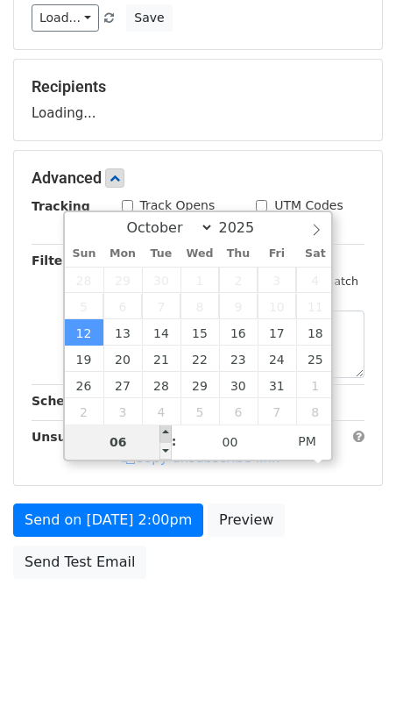
type input "07"
click at [166, 430] on span at bounding box center [166, 433] width 12 height 18
type input "2025-10-12 20:00"
type input "08"
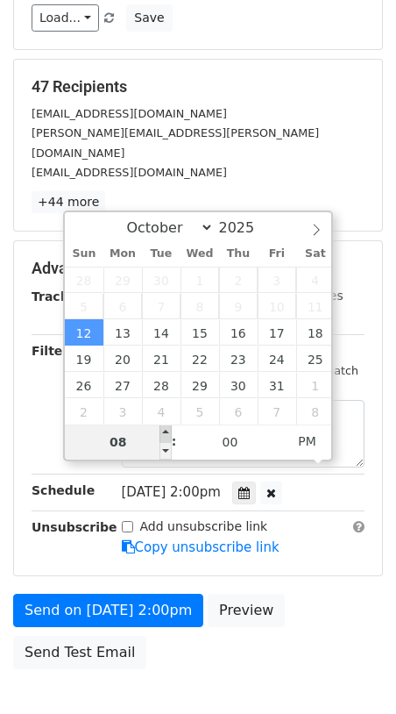
click at [166, 430] on span at bounding box center [166, 433] width 12 height 18
type input "2025-10-12 21:00"
type input "09"
click at [166, 430] on span at bounding box center [166, 433] width 12 height 18
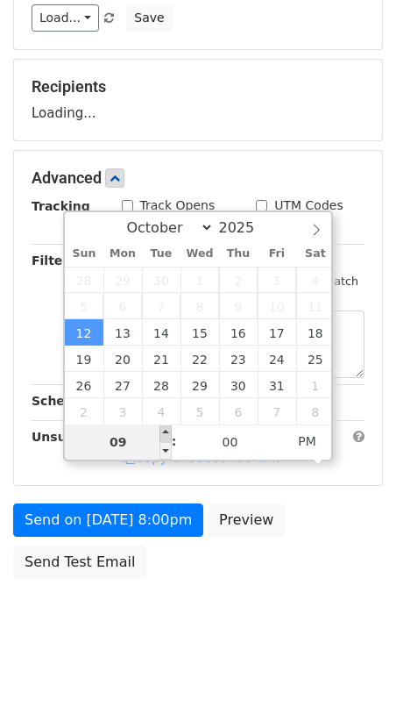
type input "2025-10-12 22:00"
type input "10"
click at [166, 430] on span at bounding box center [166, 433] width 12 height 18
type input "2025-10-12 23:00"
type input "11"
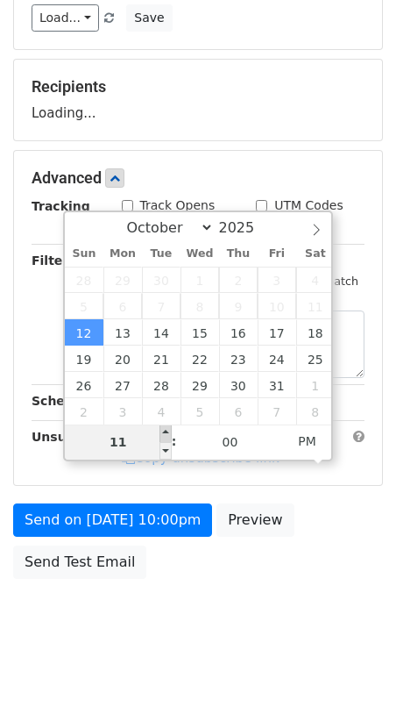
click at [166, 430] on span at bounding box center [166, 433] width 12 height 18
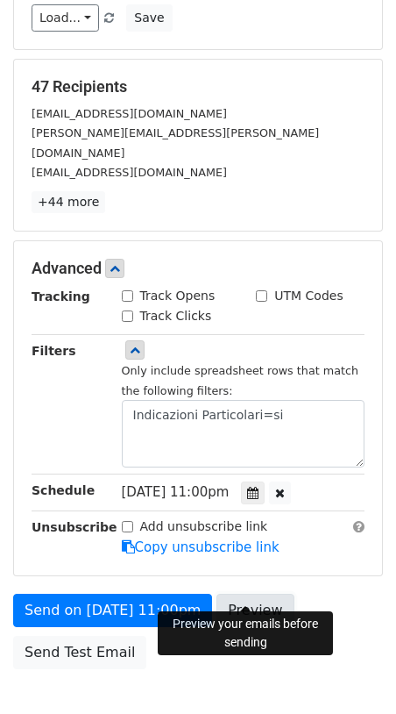
click at [246, 594] on link "Preview" at bounding box center [255, 610] width 77 height 33
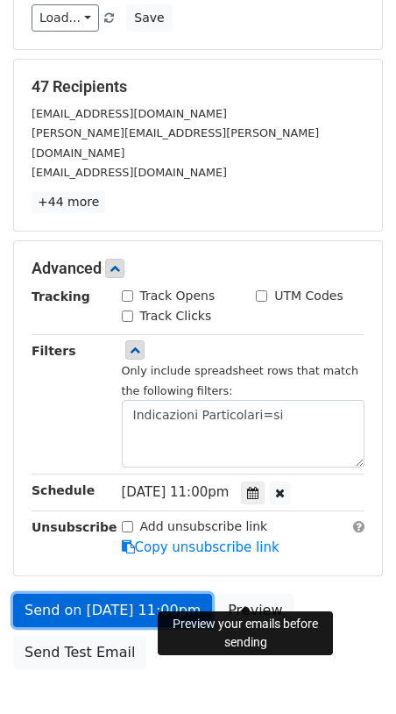
click at [137, 594] on link "Send on Oct 12 at 11:00pm" at bounding box center [112, 610] width 199 height 33
